Goal: Information Seeking & Learning: Learn about a topic

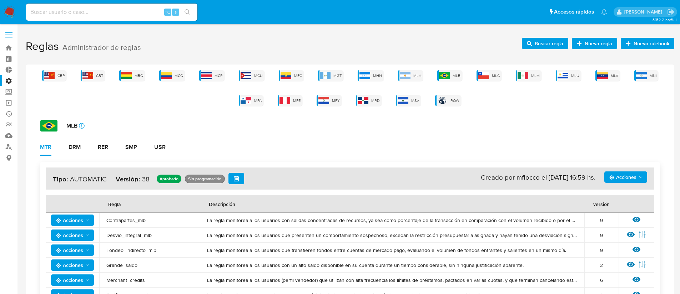
scroll to position [564, 0]
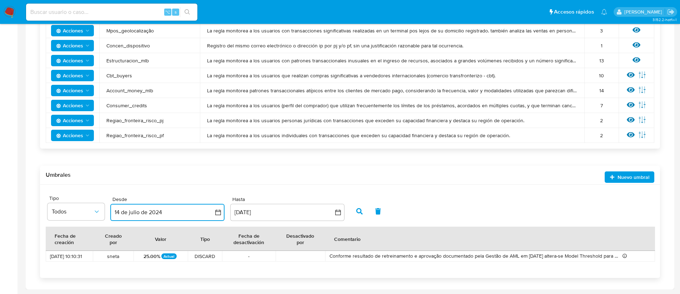
click at [221, 212] on button "14 de julio de 2024" at bounding box center [167, 212] width 114 height 17
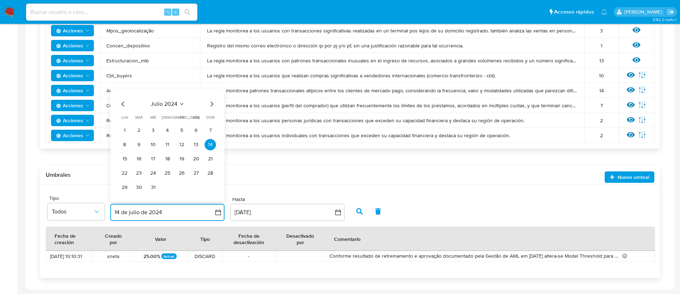
click at [156, 104] on span "julio 2024" at bounding box center [164, 104] width 27 height 7
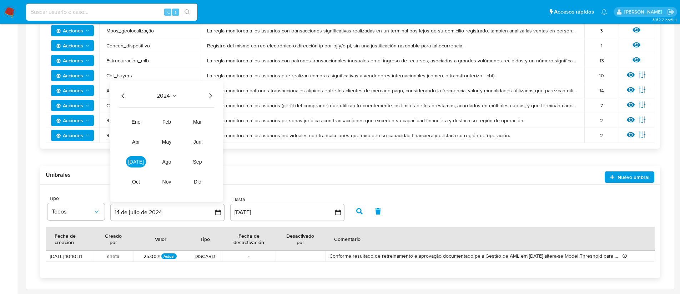
click at [127, 95] on icon "Año anterior" at bounding box center [123, 96] width 9 height 9
click at [125, 95] on icon "Año anterior" at bounding box center [123, 96] width 9 height 9
click at [136, 124] on span "ene" at bounding box center [136, 122] width 9 height 6
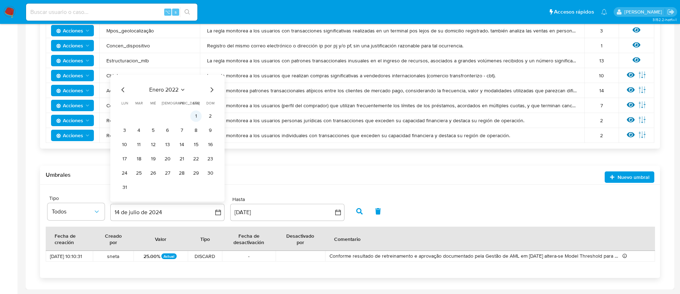
click at [197, 115] on button "1" at bounding box center [195, 116] width 11 height 11
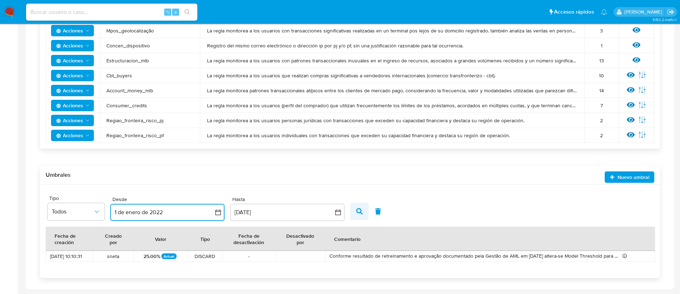
click at [357, 212] on icon "button" at bounding box center [359, 211] width 6 height 6
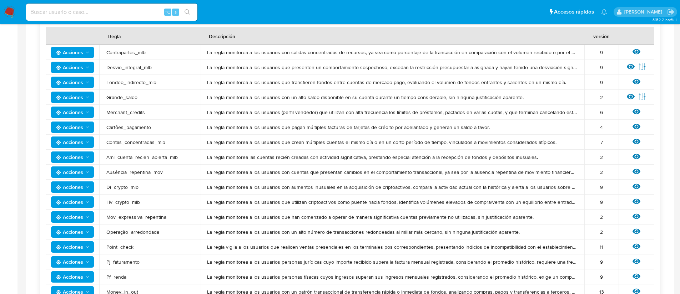
scroll to position [0, 0]
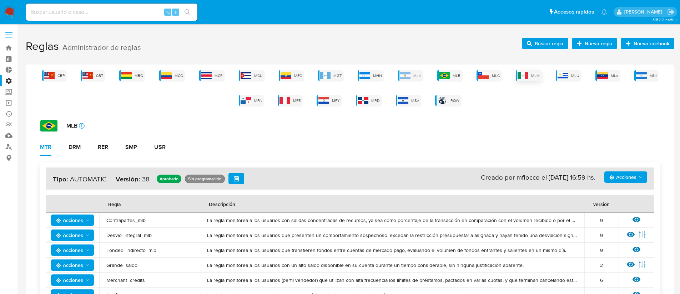
click at [530, 77] on div "MLM" at bounding box center [528, 75] width 26 height 11
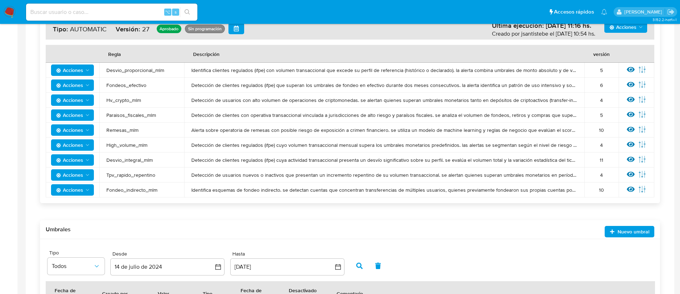
scroll to position [205, 0]
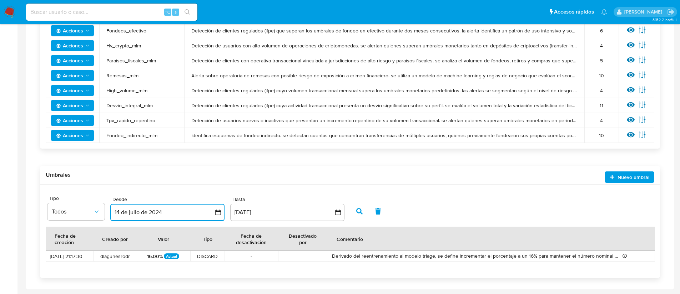
drag, startPoint x: 179, startPoint y: 209, endPoint x: 188, endPoint y: 208, distance: 8.2
click at [188, 208] on button "14 de julio de 2024" at bounding box center [167, 212] width 114 height 17
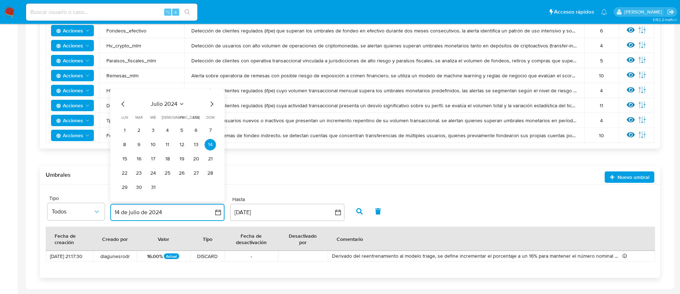
click at [120, 103] on icon "Mes anterior" at bounding box center [123, 104] width 9 height 9
click at [121, 103] on icon "Mes anterior" at bounding box center [123, 104] width 9 height 9
click at [183, 104] on icon "Seleccionar mes y año" at bounding box center [182, 104] width 6 height 6
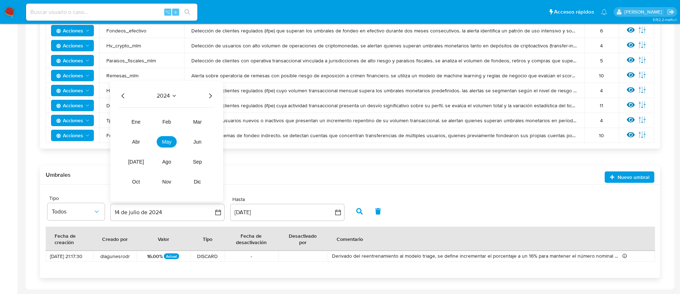
click at [119, 97] on icon "Año anterior" at bounding box center [123, 96] width 9 height 9
click at [136, 121] on span "ene" at bounding box center [136, 122] width 9 height 6
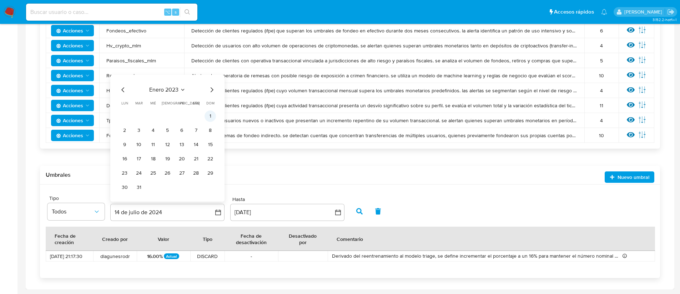
click at [209, 118] on button "1" at bounding box center [209, 116] width 11 height 11
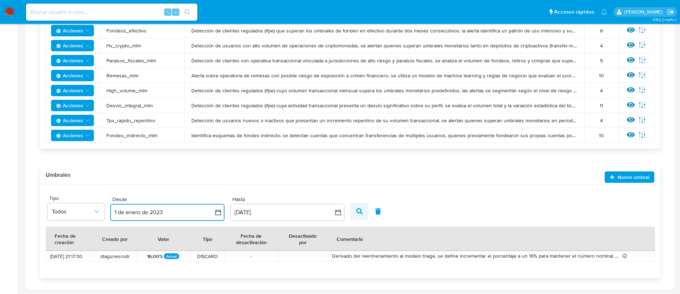
click at [363, 211] on button "button" at bounding box center [359, 211] width 19 height 17
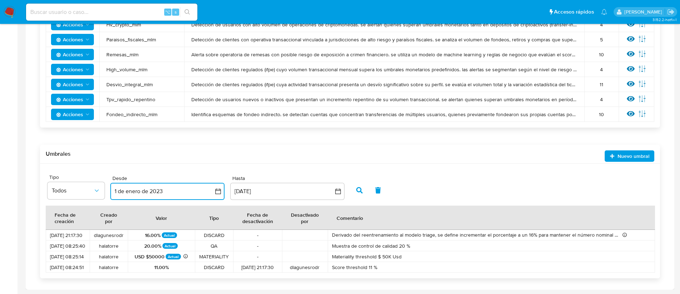
scroll to position [226, 0]
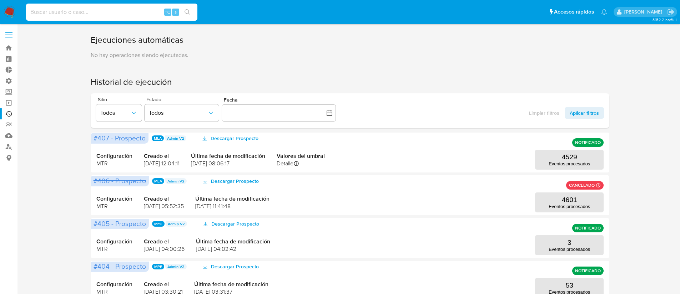
click at [87, 15] on input at bounding box center [111, 11] width 171 height 9
paste input "0NmpPfVqfUjJmeY0pAYi4LUQ"
type input "0NmpPfVqfUjJmeY0pAYi4LUQ"
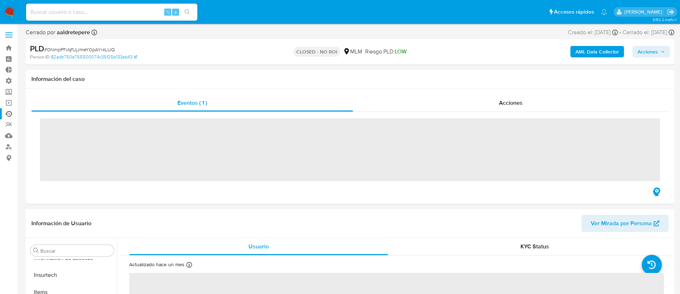
scroll to position [284, 0]
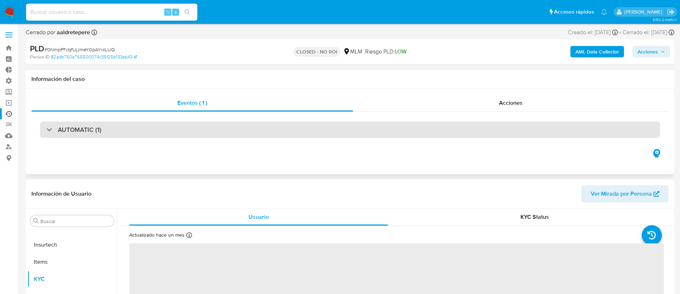
click at [116, 128] on div "AUTOMATIC (1)" at bounding box center [350, 130] width 620 height 16
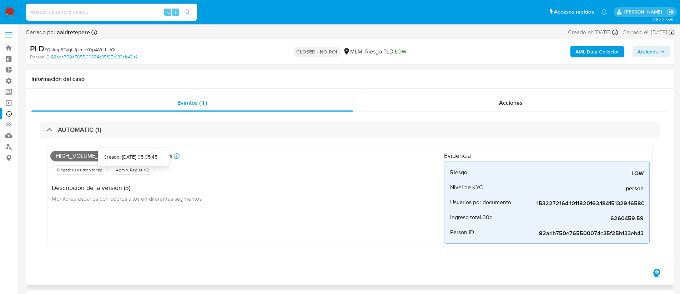
select select "10"
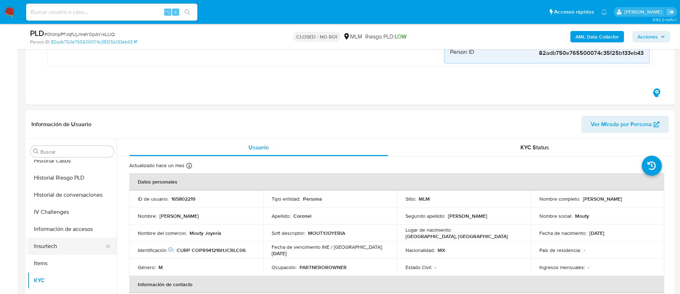
scroll to position [214, 0]
drag, startPoint x: 99, startPoint y: 282, endPoint x: 90, endPoint y: 170, distance: 112.0
click at [90, 170] on ul "Anticipos de dinero Archivos adjuntos Cruces y Relaciones Créditos Cuentas Banc…" at bounding box center [71, 240] width 89 height 161
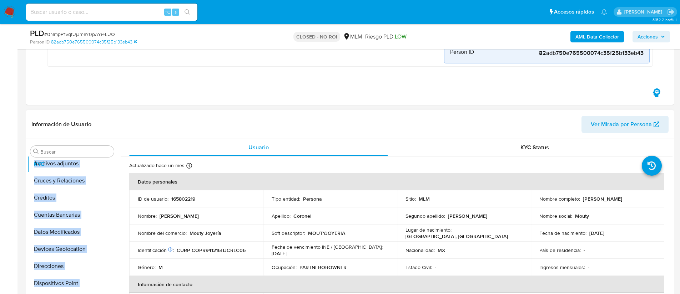
scroll to position [12, 0]
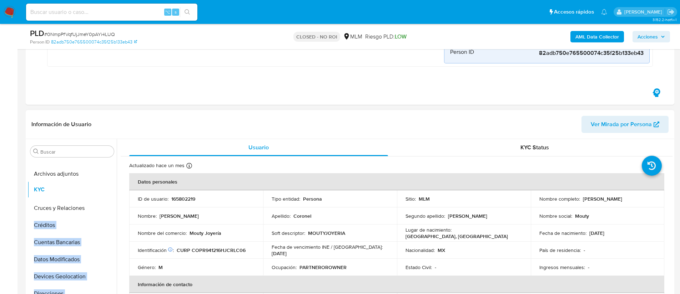
drag, startPoint x: 102, startPoint y: 280, endPoint x: 100, endPoint y: 190, distance: 90.6
click at [100, 190] on ul "Anticipos de dinero Archivos adjuntos Cruces y Relaciones Créditos Cuentas Banc…" at bounding box center [71, 240] width 89 height 161
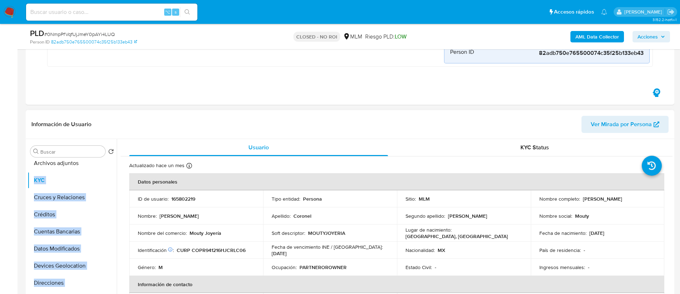
scroll to position [24, 0]
click at [105, 202] on div at bounding box center [108, 197] width 6 height 16
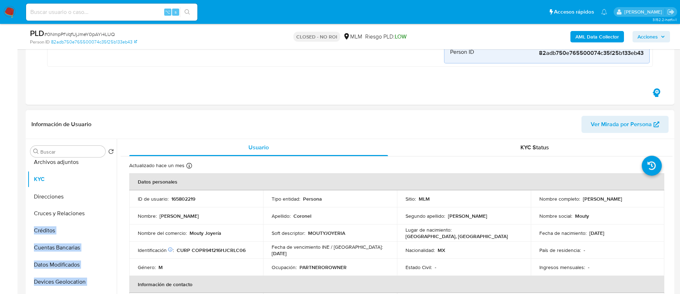
drag, startPoint x: 106, startPoint y: 281, endPoint x: 100, endPoint y: 196, distance: 85.5
click at [100, 196] on ul "Anticipos de dinero Archivos adjuntos KYC Cruces y Relaciones Créditos Cuentas …" at bounding box center [71, 240] width 89 height 161
click at [96, 232] on button "Créditos" at bounding box center [68, 230] width 83 height 17
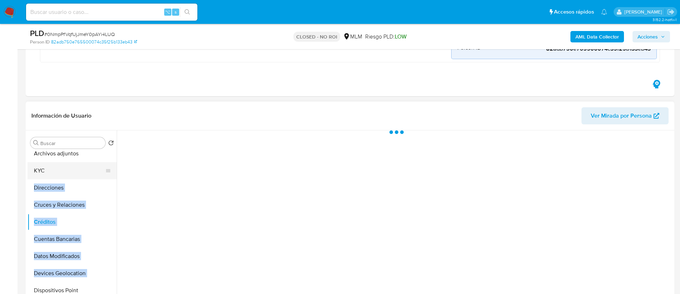
click at [72, 174] on button "KYC" at bounding box center [68, 170] width 83 height 17
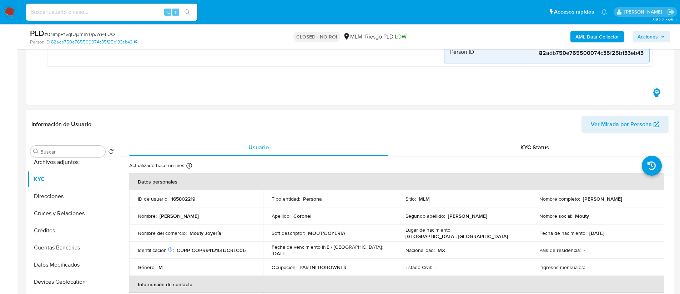
scroll to position [9, 0]
drag, startPoint x: 104, startPoint y: 165, endPoint x: 100, endPoint y: 198, distance: 33.1
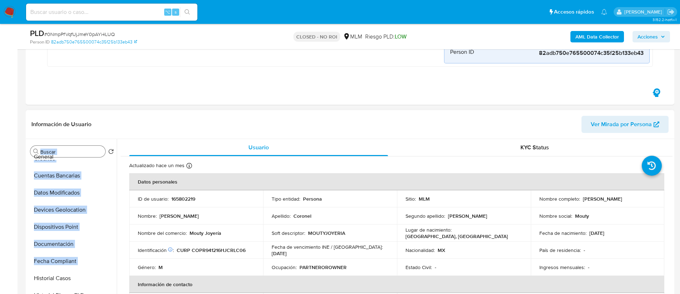
scroll to position [0, 0]
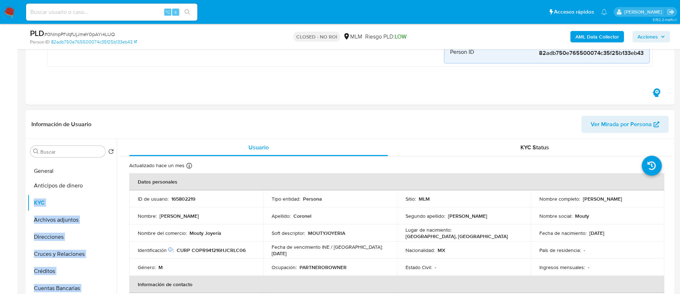
drag, startPoint x: 106, startPoint y: 213, endPoint x: 94, endPoint y: 170, distance: 44.6
click at [94, 170] on ul "Anticipos de dinero KYC Archivos adjuntos Direcciones Cruces y Relaciones Crédi…" at bounding box center [71, 240] width 89 height 161
click at [82, 202] on button "KYC" at bounding box center [68, 202] width 83 height 17
click at [141, 141] on div "Usuario" at bounding box center [258, 147] width 259 height 17
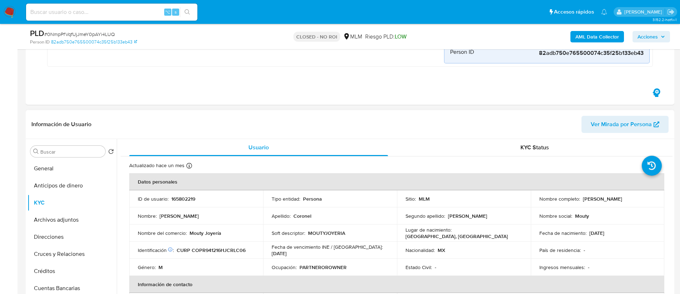
click at [138, 128] on header "Información de Usuario Ver Mirada por Persona" at bounding box center [349, 124] width 637 height 17
drag, startPoint x: 104, startPoint y: 187, endPoint x: 104, endPoint y: 224, distance: 37.1
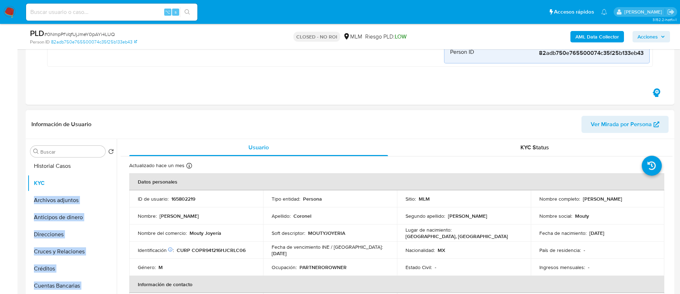
scroll to position [12, 0]
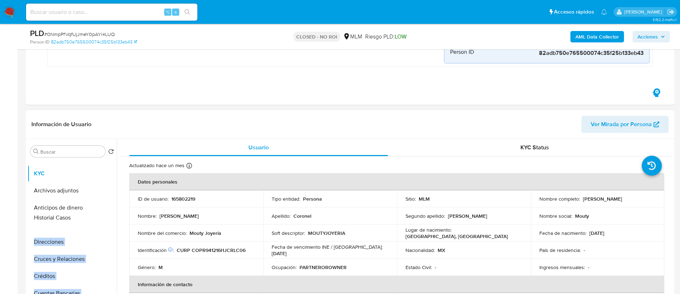
drag, startPoint x: 103, startPoint y: 272, endPoint x: 89, endPoint y: 219, distance: 54.7
click at [89, 219] on ul "General KYC Archivos adjuntos Anticipos de dinero Direcciones Cruces y Relacion…" at bounding box center [71, 240] width 89 height 161
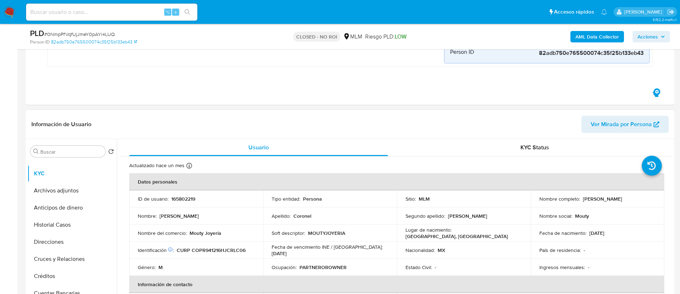
click at [157, 129] on header "Información de Usuario Ver Mirada por Persona" at bounding box center [349, 124] width 637 height 17
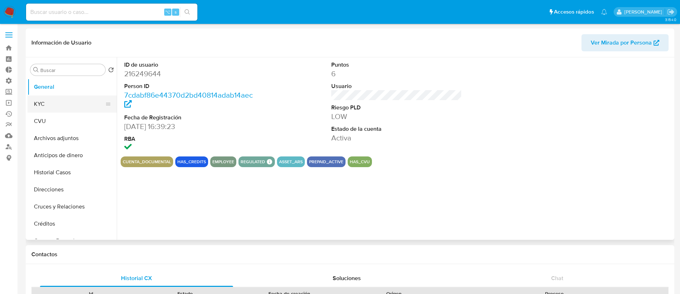
select select "10"
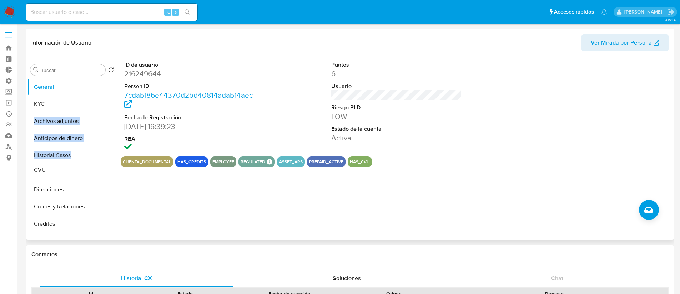
drag, startPoint x: 102, startPoint y: 128, endPoint x: 102, endPoint y: 171, distance: 42.8
click at [141, 196] on div "ID de usuario 216249644 Person ID 7cdabf86e44370d2bd40814adab14aec Fecha de Reg…" at bounding box center [394, 148] width 555 height 183
drag, startPoint x: 101, startPoint y: 155, endPoint x: 100, endPoint y: 123, distance: 31.8
click at [100, 123] on ul "General KYC Archivos adjuntos Anticipos de dinero Historial Casos CVU Direccion…" at bounding box center [71, 158] width 89 height 161
drag, startPoint x: 105, startPoint y: 154, endPoint x: 101, endPoint y: 115, distance: 39.5
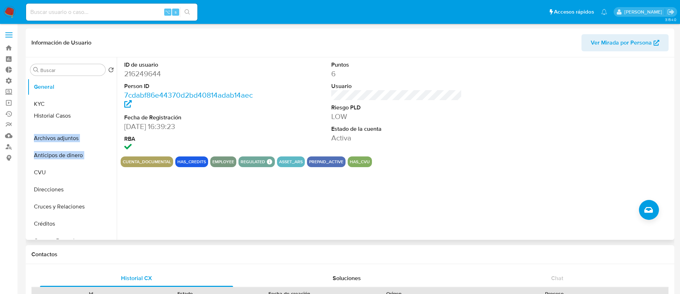
click at [101, 115] on ul "General KYC Archivos adjuntos Anticipos de dinero Historial Casos CVU Direccion…" at bounding box center [71, 158] width 89 height 161
click at [137, 200] on div "ID de usuario 216249644 Person ID 7cdabf86e44370d2bd40814adab14aec Fecha de Reg…" at bounding box center [394, 148] width 555 height 183
drag, startPoint x: 104, startPoint y: 190, endPoint x: 98, endPoint y: 135, distance: 55.2
click at [98, 135] on ul "General KYC Historial Casos Archivos adjuntos Anticipos de dinero CVU Direccion…" at bounding box center [71, 158] width 89 height 161
click at [137, 207] on div "ID de usuario 216249644 Person ID 7cdabf86e44370d2bd40814adab14aec Fecha de Reg…" at bounding box center [394, 148] width 555 height 183
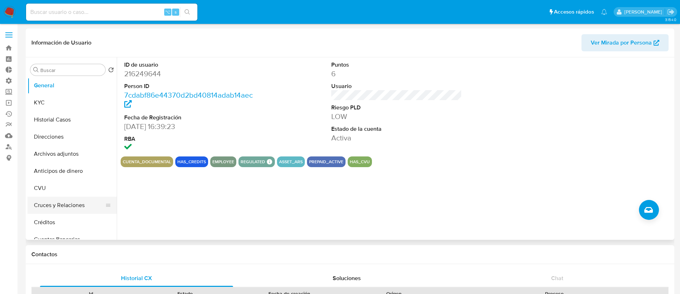
scroll to position [5, 0]
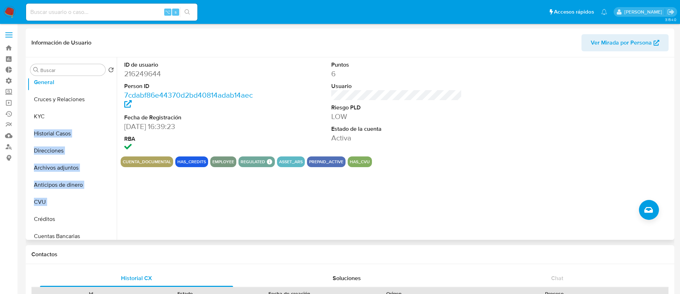
drag, startPoint x: 107, startPoint y: 203, endPoint x: 90, endPoint y: 100, distance: 104.4
click at [90, 100] on ul "General KYC Historial Casos Direcciones Archivos adjuntos Anticipos de dinero C…" at bounding box center [71, 158] width 89 height 161
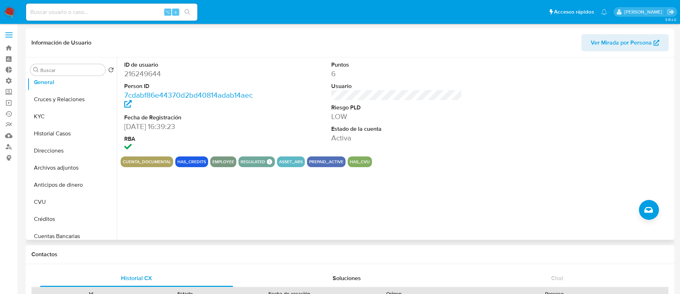
click at [141, 223] on div "ID de usuario 216249644 Person ID 7cdabf86e44370d2bd40814adab14aec Fecha de Reg…" at bounding box center [394, 148] width 555 height 183
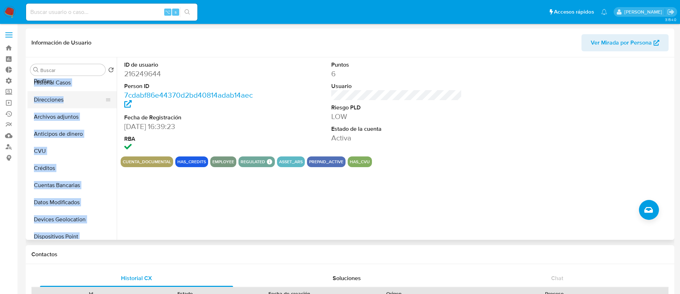
scroll to position [58, 0]
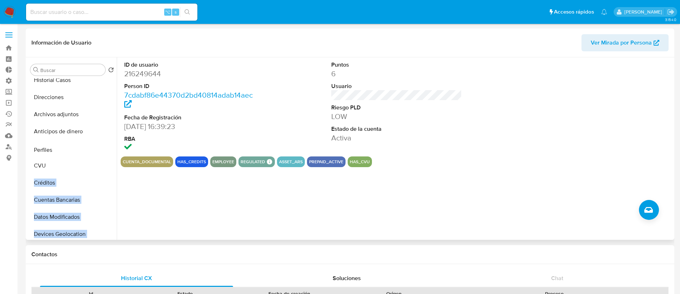
drag, startPoint x: 107, startPoint y: 179, endPoint x: 87, endPoint y: 151, distance: 34.0
click at [87, 151] on ul "General Cruces y Relaciones KYC Historial Casos Direcciones Archivos adjuntos A…" at bounding box center [71, 158] width 89 height 161
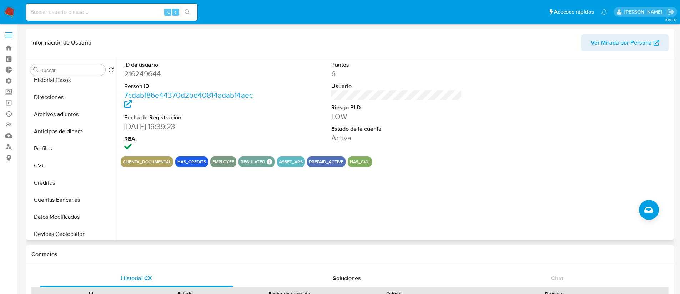
click at [147, 206] on div "ID de usuario 216249644 Person ID 7cdabf86e44370d2bd40814adab14aec Fecha de Reg…" at bounding box center [394, 148] width 555 height 183
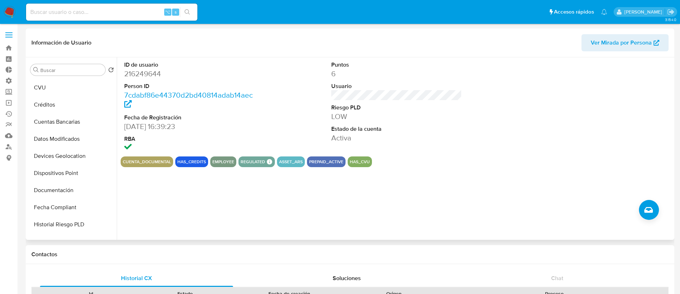
scroll to position [336, 0]
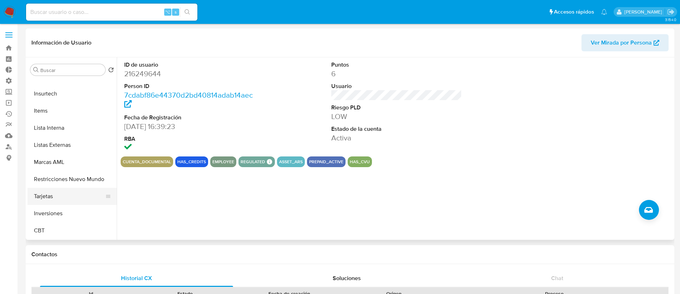
click at [68, 200] on button "Tarjetas" at bounding box center [68, 196] width 83 height 17
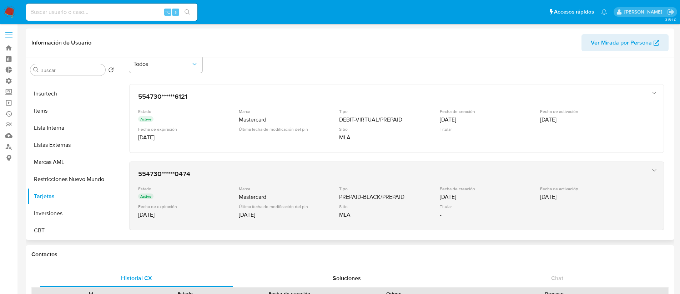
scroll to position [35, 0]
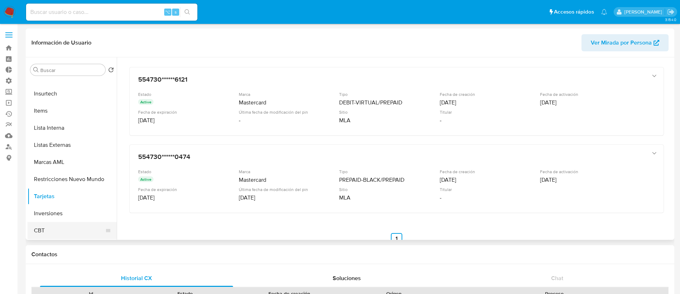
click at [80, 228] on button "CBT" at bounding box center [68, 230] width 83 height 17
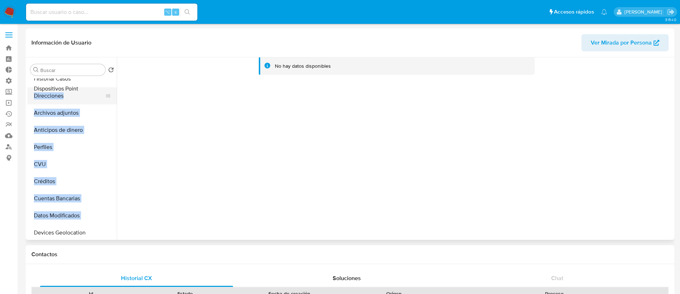
scroll to position [57, 0]
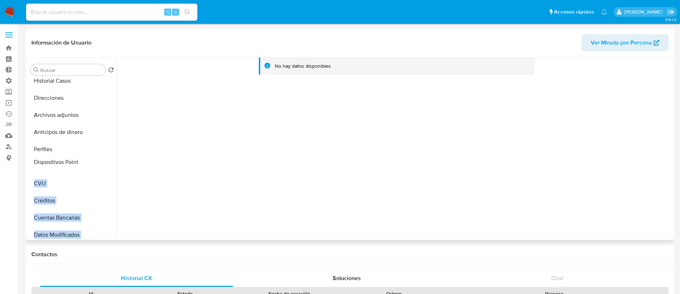
drag, startPoint x: 103, startPoint y: 136, endPoint x: 93, endPoint y: 161, distance: 26.7
click at [93, 161] on ul "General Cruces y Relaciones KYC Historial Casos Direcciones Archivos adjuntos A…" at bounding box center [71, 158] width 89 height 161
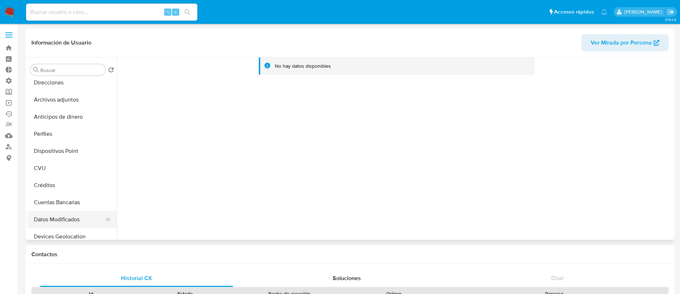
scroll to position [79, 0]
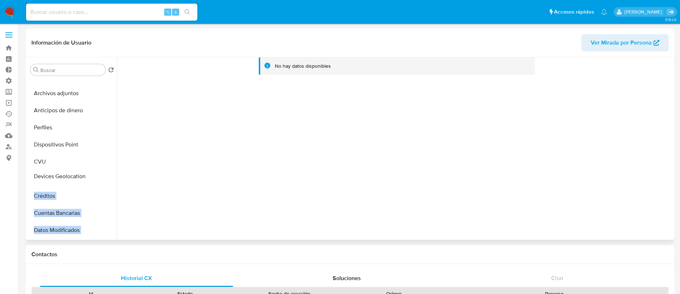
drag, startPoint x: 105, startPoint y: 234, endPoint x: 94, endPoint y: 174, distance: 61.3
click at [94, 174] on ul "General Cruces y Relaciones KYC Historial Casos Direcciones Archivos adjuntos A…" at bounding box center [71, 158] width 89 height 161
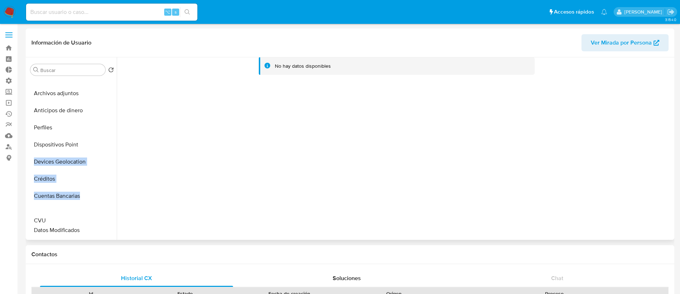
drag, startPoint x: 106, startPoint y: 162, endPoint x: 105, endPoint y: 221, distance: 58.9
click at [142, 205] on div at bounding box center [394, 148] width 555 height 183
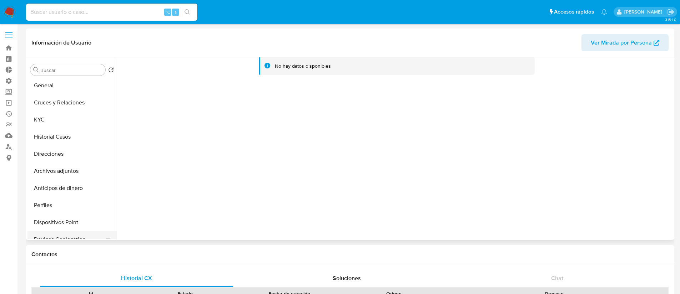
scroll to position [0, 0]
click at [59, 125] on button "KYC" at bounding box center [68, 121] width 83 height 17
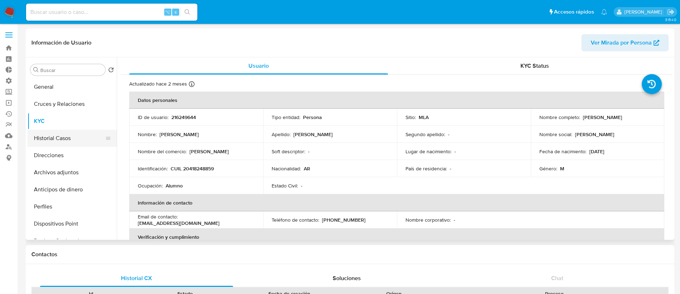
click at [64, 142] on button "Historial Casos" at bounding box center [68, 138] width 83 height 17
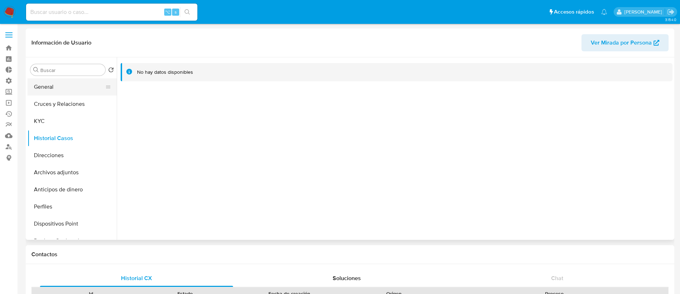
click at [72, 93] on button "General" at bounding box center [68, 86] width 83 height 17
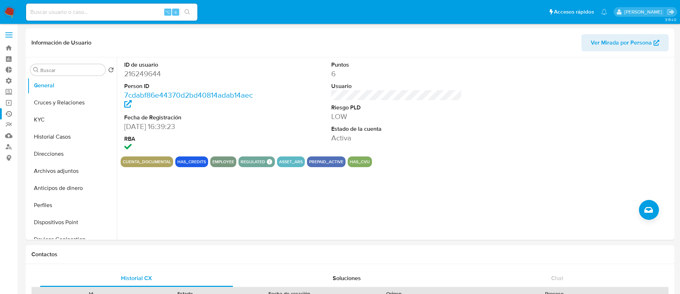
click at [12, 115] on link "Ejecuciones automáticas" at bounding box center [42, 113] width 85 height 11
